Goal: Information Seeking & Learning: Learn about a topic

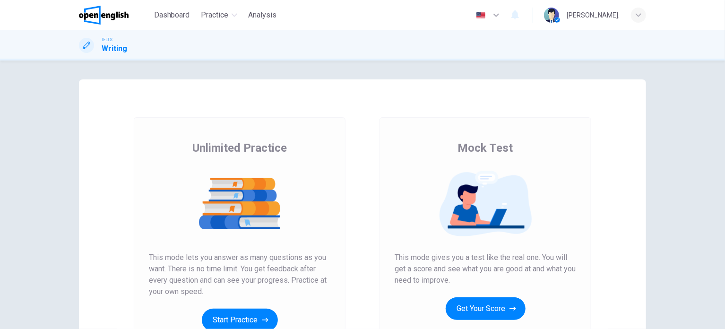
scroll to position [232, 0]
click at [214, 312] on button "Start Practice" at bounding box center [240, 320] width 76 height 23
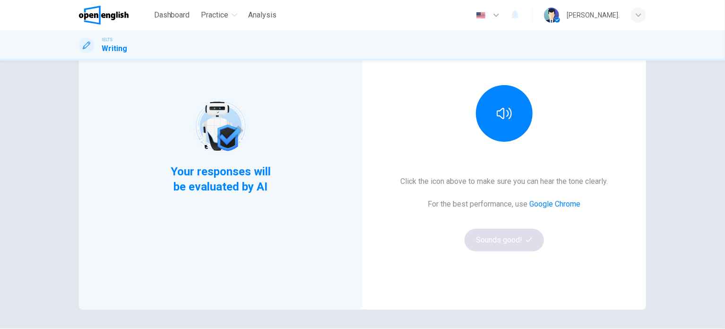
scroll to position [128, 0]
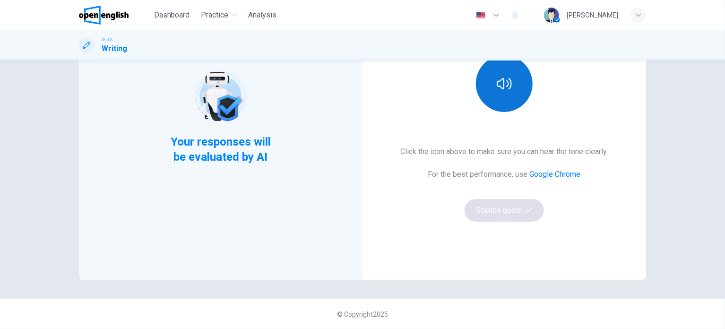
click at [506, 106] on button "button" at bounding box center [504, 83] width 57 height 57
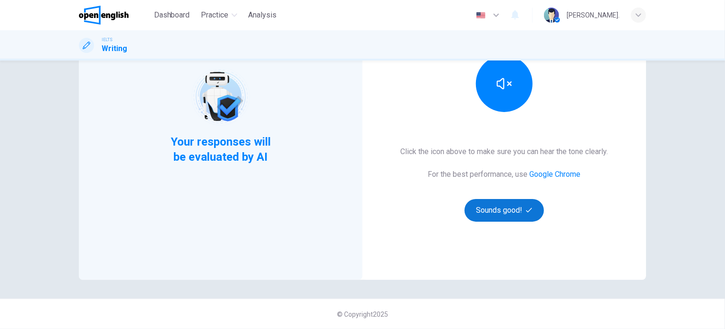
click at [502, 217] on button "Sounds good!" at bounding box center [503, 210] width 79 height 23
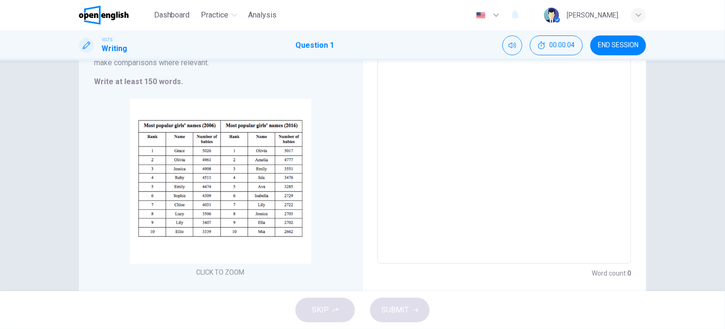
click at [326, 311] on div "SKIP SUBMIT" at bounding box center [362, 310] width 725 height 38
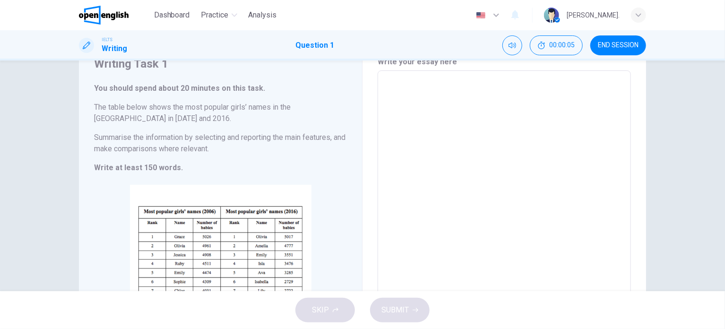
scroll to position [0, 0]
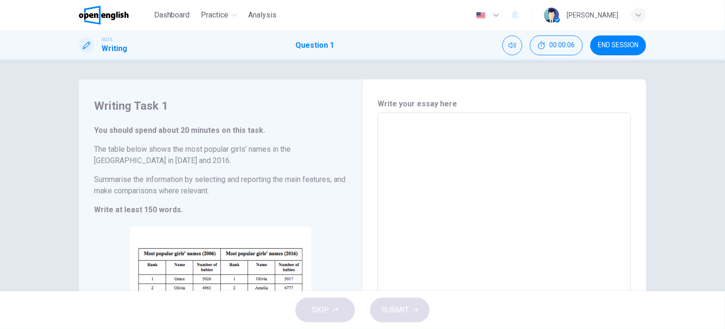
click at [340, 306] on div "SKIP SUBMIT" at bounding box center [362, 310] width 725 height 38
click at [340, 307] on div "SKIP SUBMIT" at bounding box center [362, 310] width 725 height 38
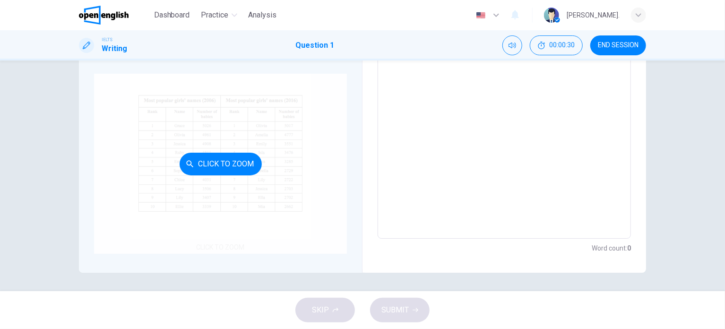
click at [267, 170] on div "Click to Zoom" at bounding box center [220, 164] width 253 height 180
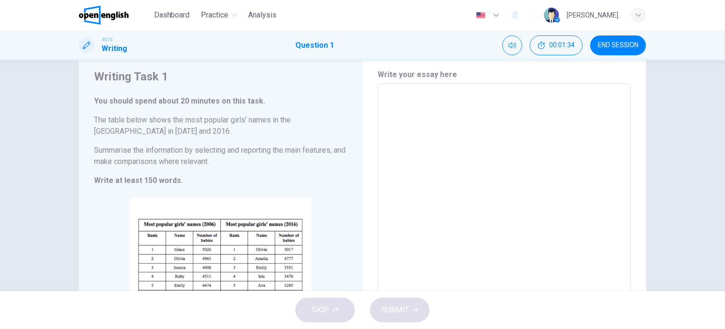
scroll to position [0, 0]
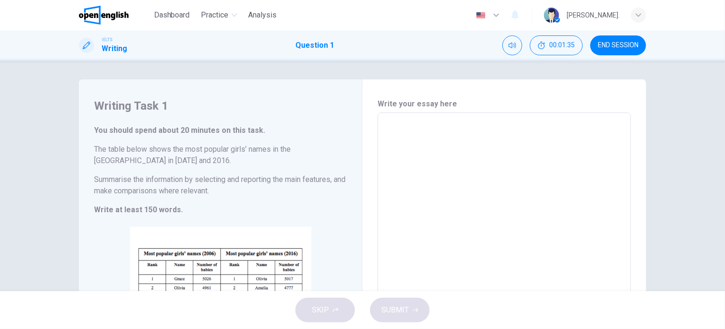
click at [337, 320] on div "SKIP SUBMIT" at bounding box center [362, 310] width 725 height 38
click at [336, 321] on div "SKIP SUBMIT" at bounding box center [362, 310] width 725 height 38
click at [334, 323] on div "SKIP SUBMIT" at bounding box center [362, 310] width 725 height 38
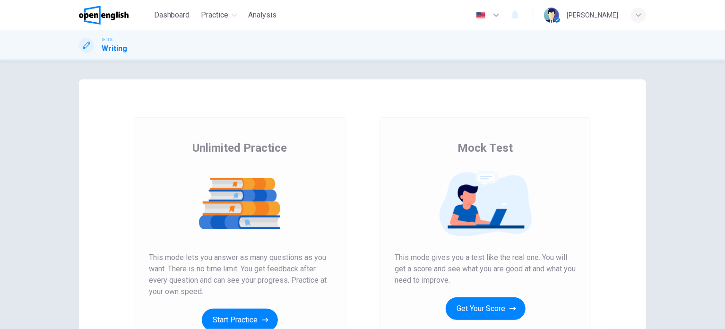
scroll to position [232, 0]
click at [215, 327] on button "Start Practice" at bounding box center [240, 320] width 76 height 23
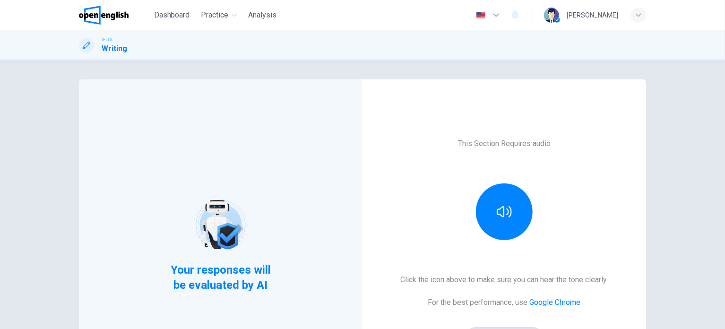
scroll to position [128, 0]
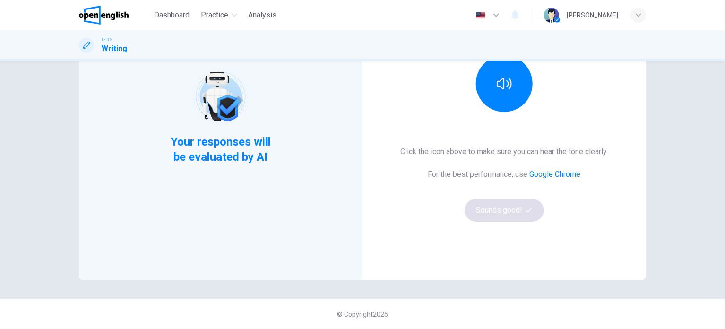
click at [474, 213] on div "Click the icon above to make sure you can hear the tone clearly. For the best p…" at bounding box center [504, 184] width 207 height 76
click at [521, 68] on button "button" at bounding box center [504, 83] width 57 height 57
click at [492, 224] on div "This Section Requires audio Click the icon above to make sure you can hear the …" at bounding box center [503, 115] width 283 height 328
click at [488, 217] on button "Sounds good!" at bounding box center [503, 210] width 79 height 23
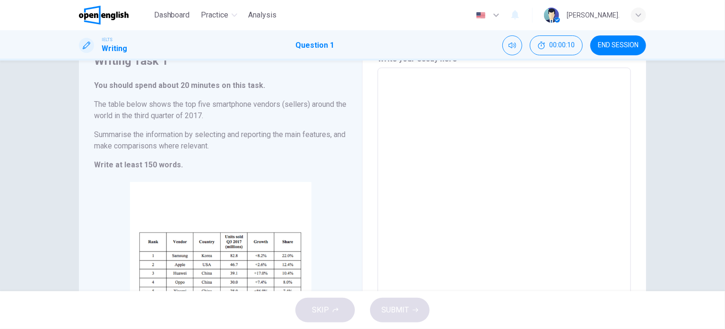
scroll to position [0, 0]
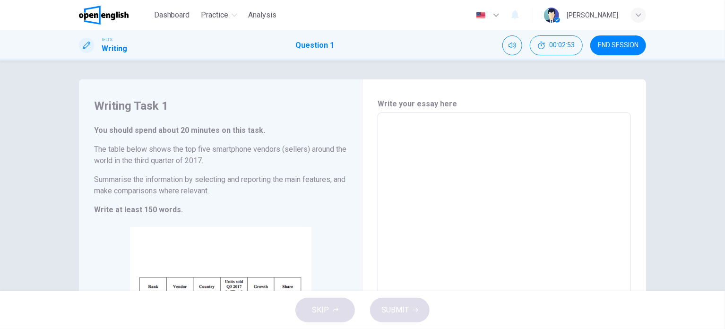
click at [94, 20] on img at bounding box center [104, 15] width 50 height 19
